Goal: Find specific page/section: Find specific page/section

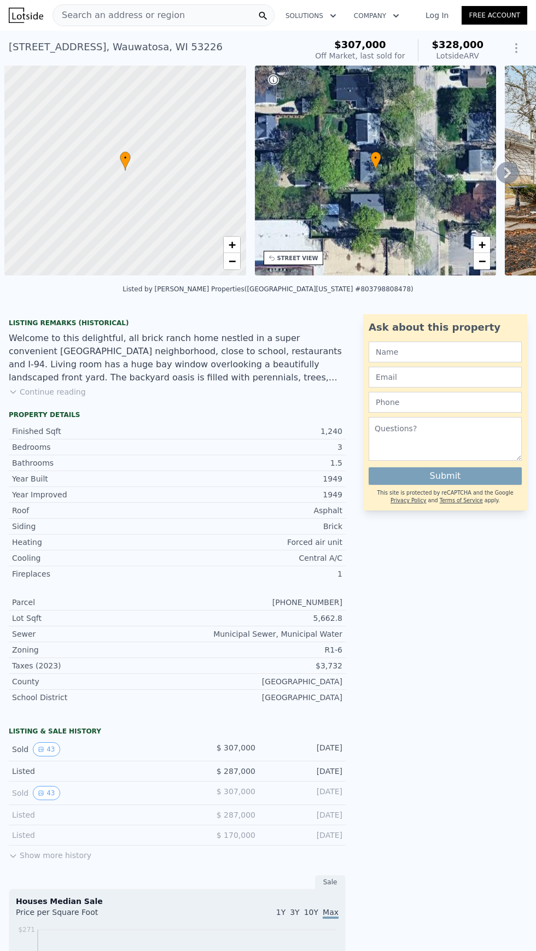
scroll to position [0, 4]
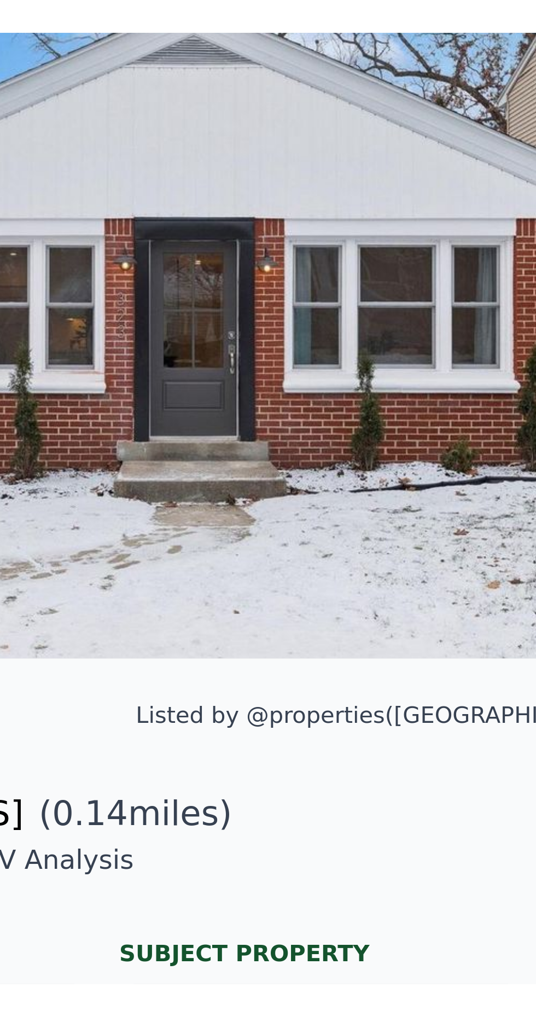
scroll to position [4, 0]
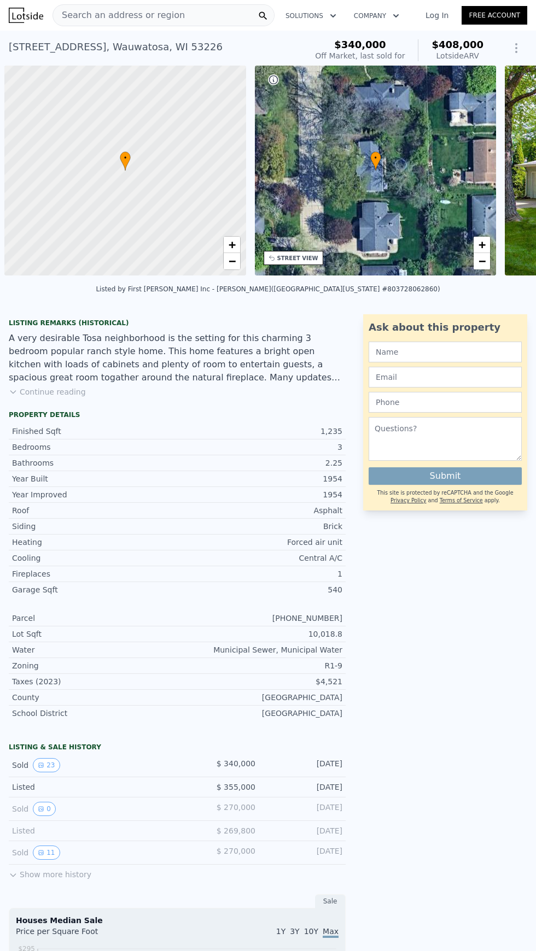
scroll to position [0, 4]
